Goal: Transaction & Acquisition: Download file/media

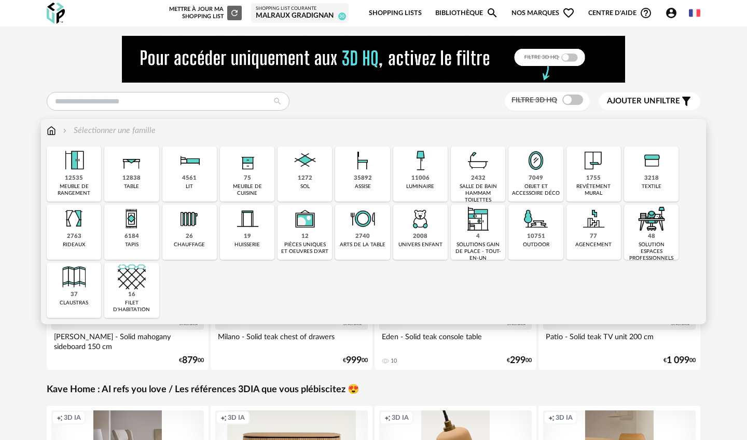
click at [431, 184] on div "luminaire" at bounding box center [420, 186] width 28 height 7
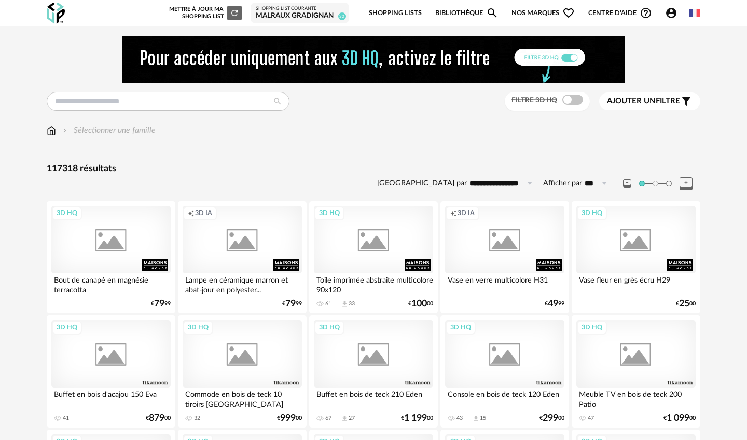
click at [564, 100] on span at bounding box center [572, 99] width 21 height 10
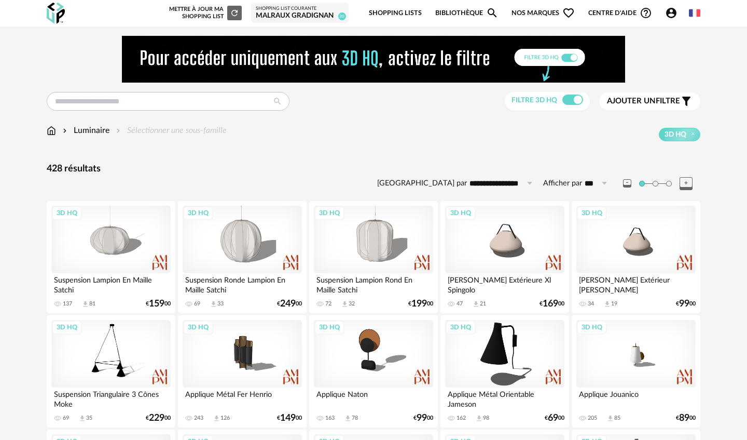
click at [528, 181] on icon at bounding box center [529, 183] width 13 height 17
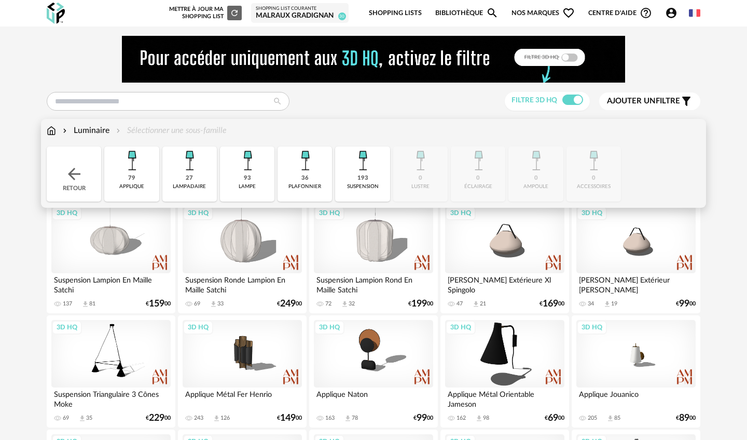
click at [135, 162] on img at bounding box center [132, 160] width 28 height 28
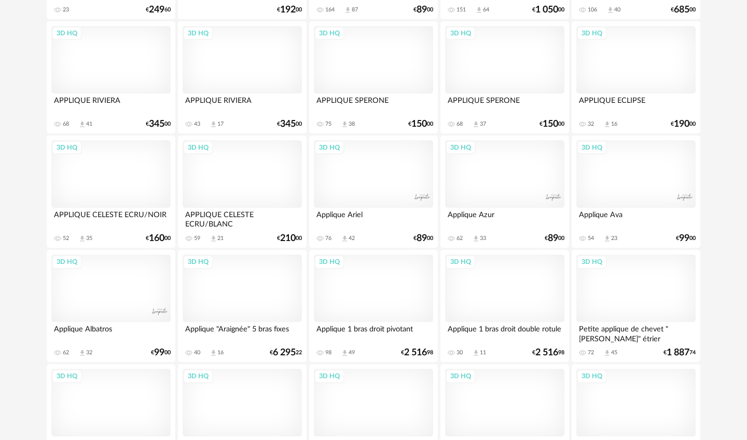
scroll to position [1095, 0]
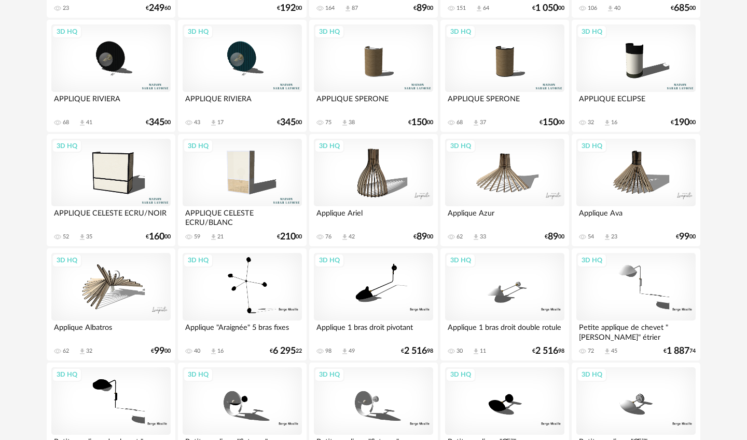
click at [243, 177] on div "3D HQ" at bounding box center [242, 172] width 119 height 67
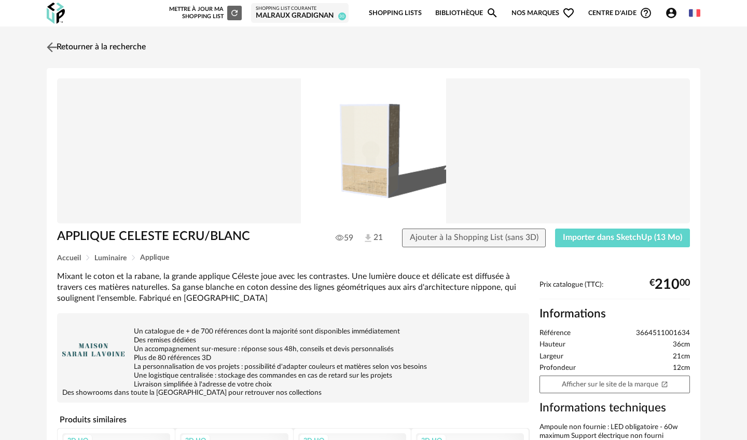
click at [50, 45] on img at bounding box center [52, 46] width 15 height 15
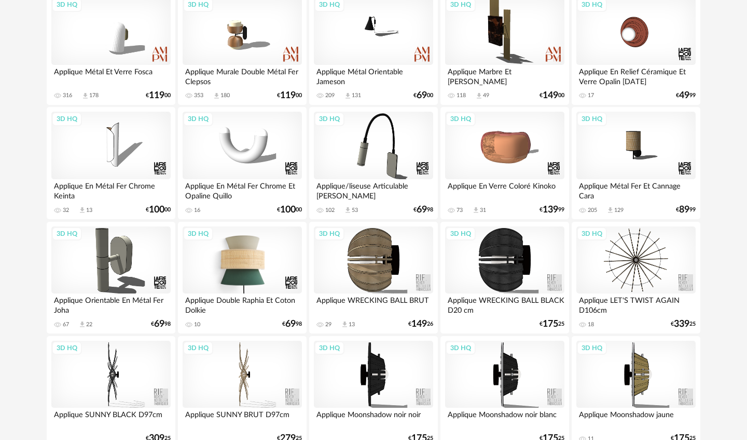
scroll to position [323, 0]
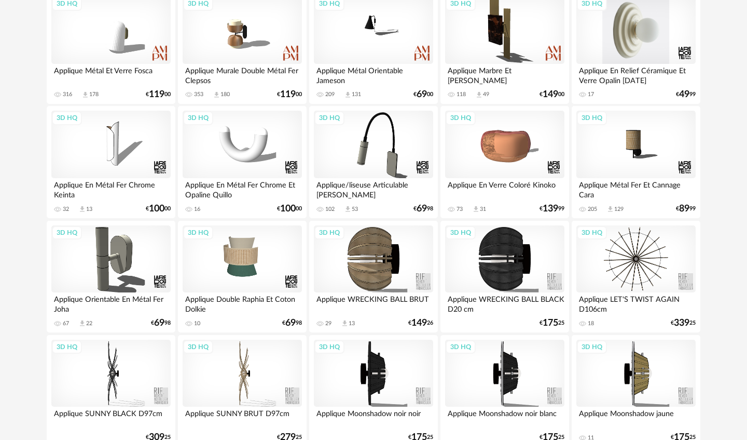
click at [644, 33] on div "3D HQ" at bounding box center [635, 29] width 119 height 67
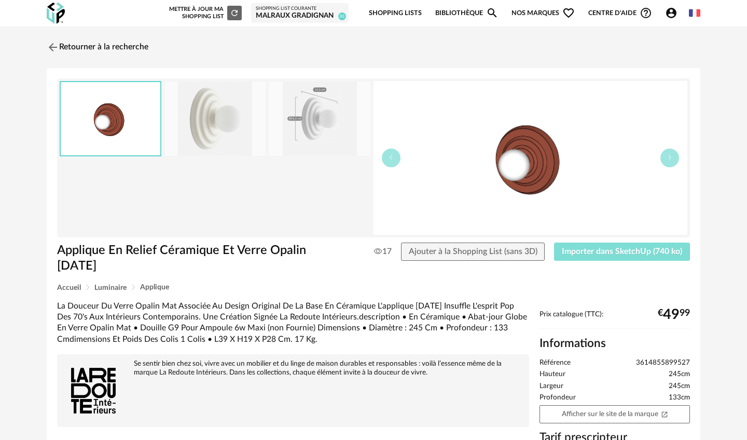
click at [599, 255] on span "Importer dans SketchUp (740 ko)" at bounding box center [622, 251] width 120 height 8
click at [589, 252] on span "Importer dans SketchUp (740 ko)" at bounding box center [622, 251] width 120 height 8
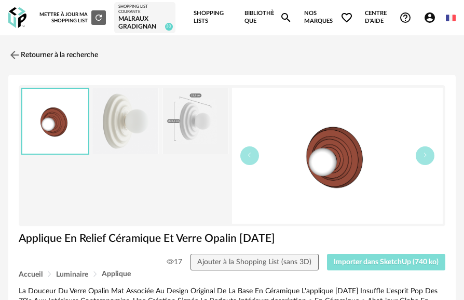
click at [356, 258] on span "Importer dans SketchUp (740 ko)" at bounding box center [386, 261] width 105 height 7
click at [382, 263] on span "Importer dans SketchUp (740 ko)" at bounding box center [386, 261] width 105 height 7
